Goal: Contribute content: Contribute content

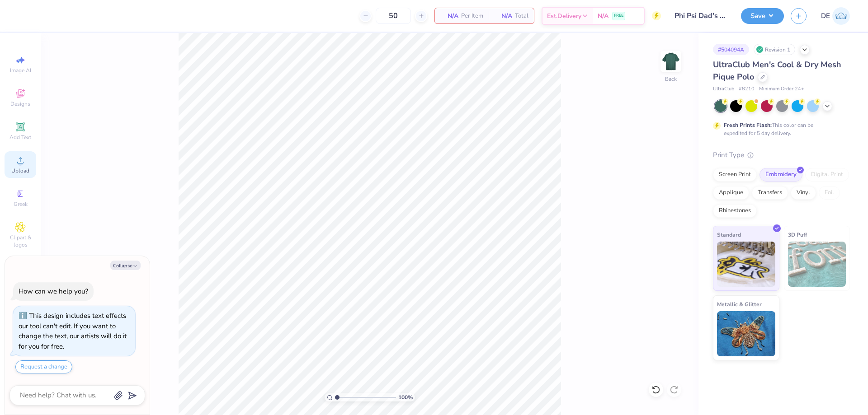
click at [19, 167] on span "Upload" at bounding box center [20, 170] width 18 height 7
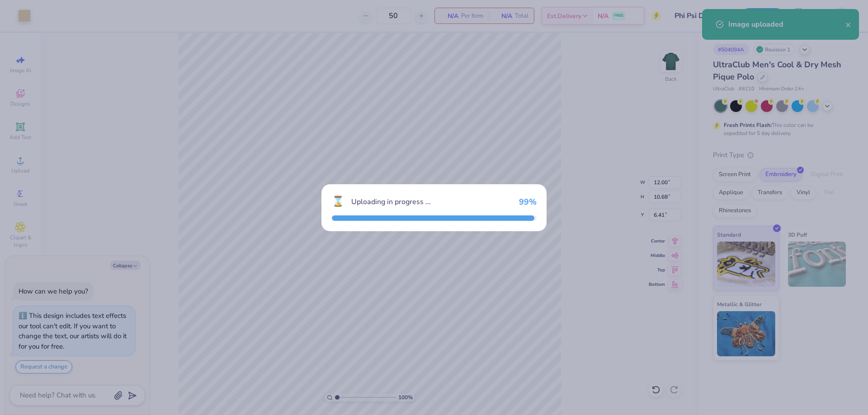
type textarea "x"
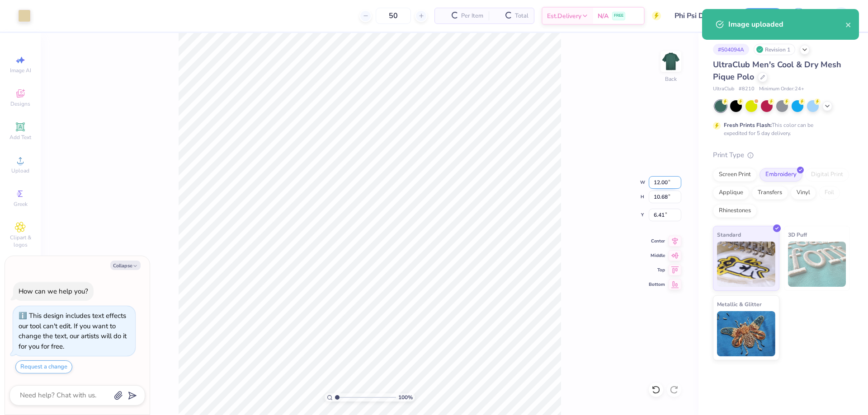
click at [658, 183] on input "12.00" at bounding box center [664, 182] width 33 height 13
type input "4"
type textarea "x"
type input "4.00"
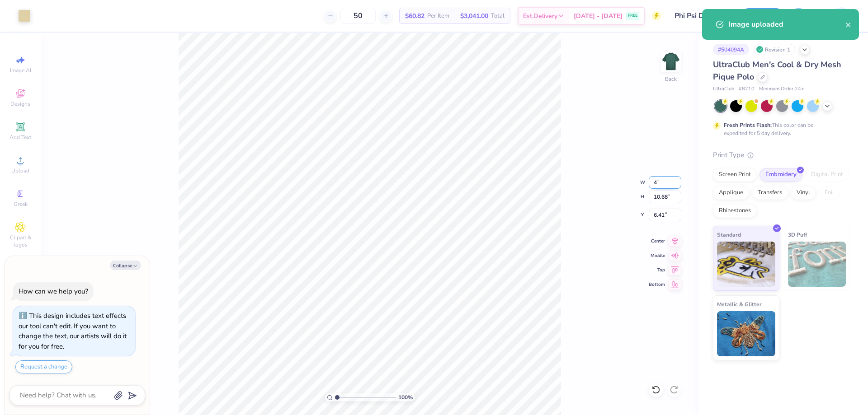
type input "3.56"
type input "9.97"
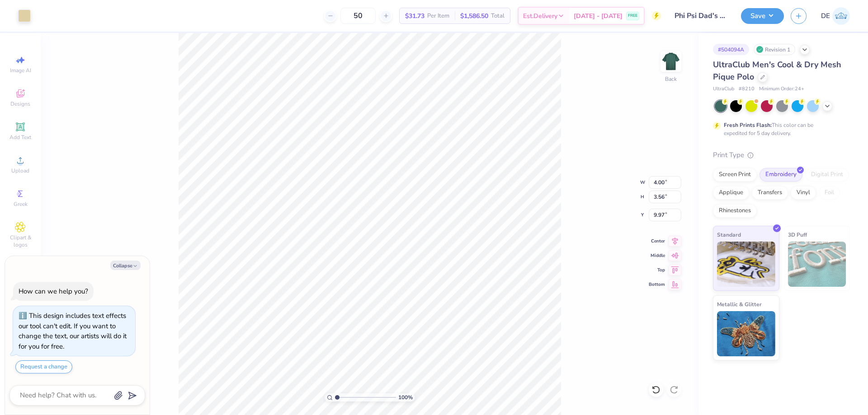
type textarea "x"
type input "3.00"
click at [751, 18] on button "Save" at bounding box center [762, 15] width 43 height 16
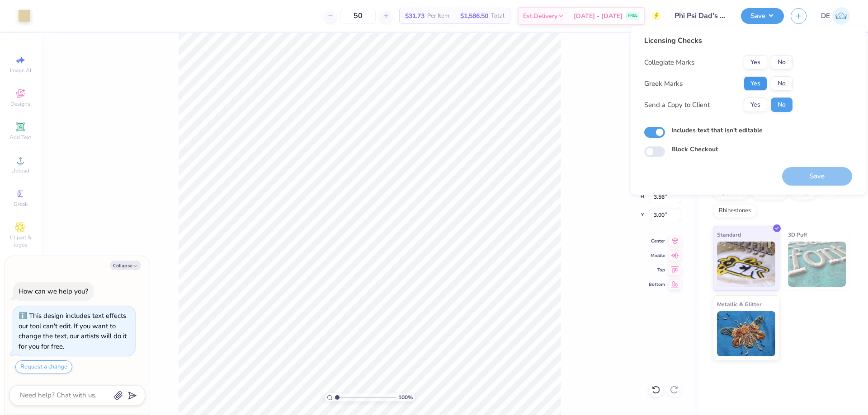
click at [753, 83] on button "Yes" at bounding box center [754, 83] width 23 height 14
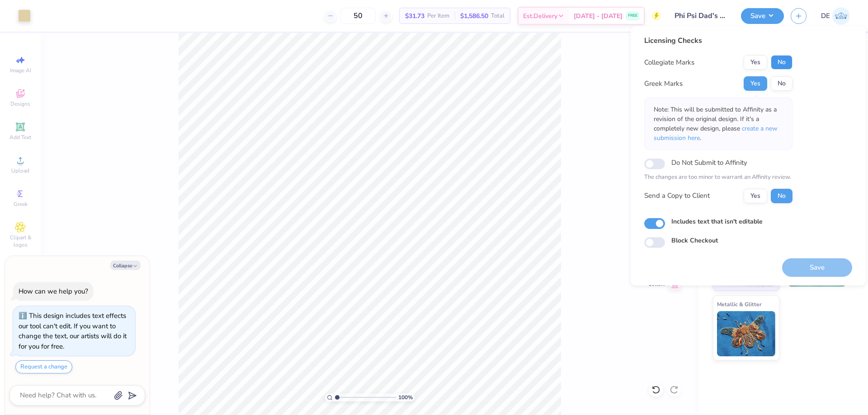
click at [784, 65] on button "No" at bounding box center [781, 62] width 22 height 14
click at [803, 267] on button "Save" at bounding box center [817, 267] width 70 height 19
type textarea "x"
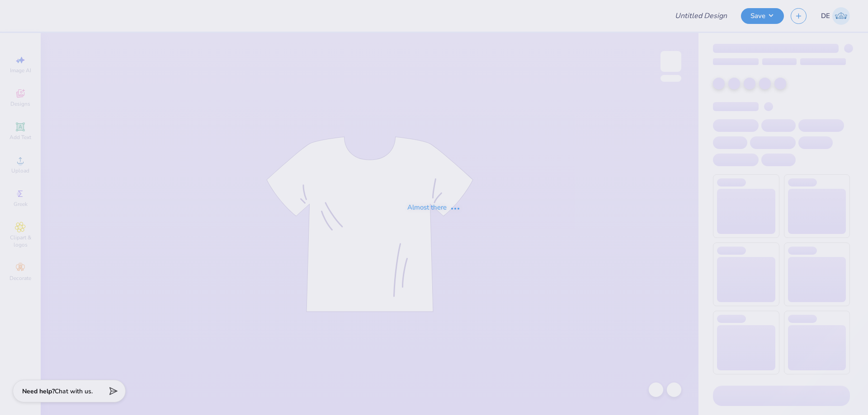
type input "Psi U rush"
